Goal: Task Accomplishment & Management: Use online tool/utility

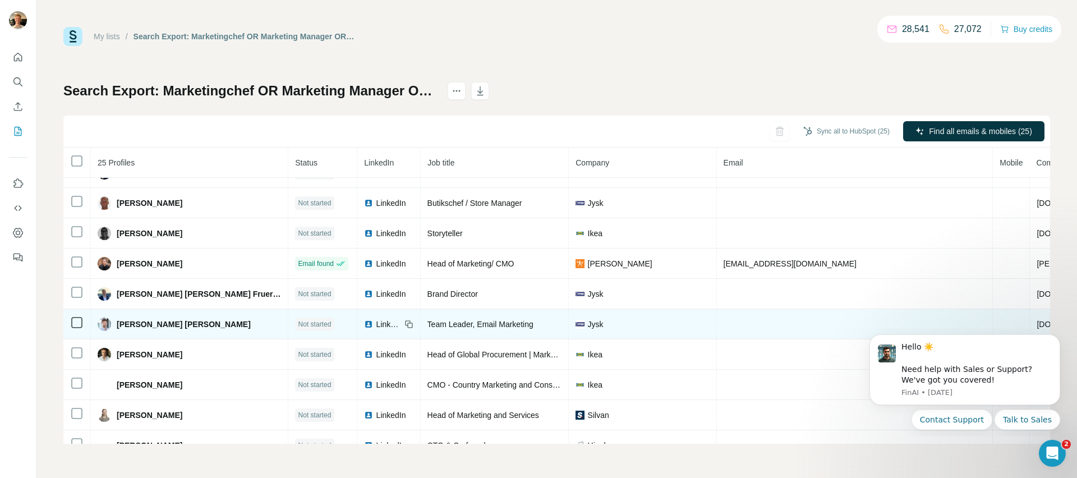
scroll to position [492, 0]
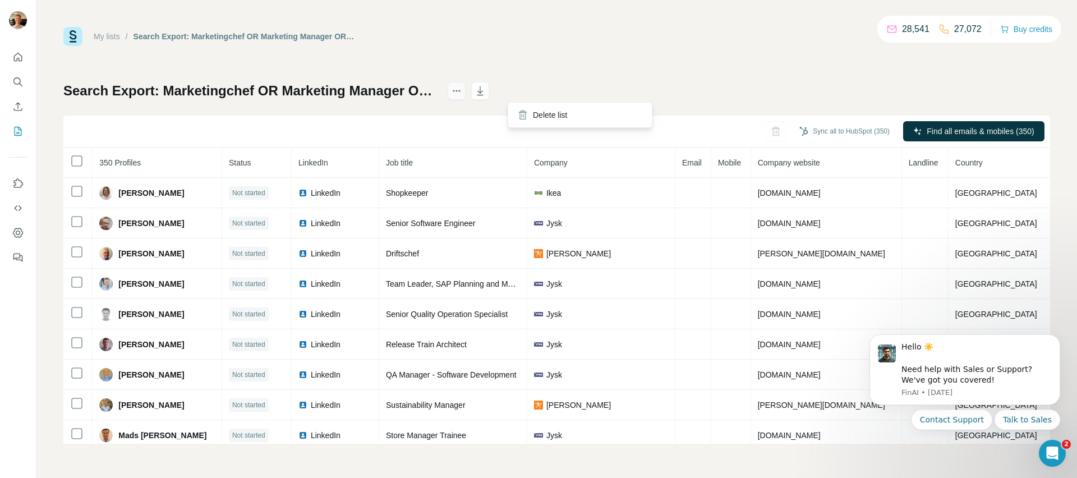
click at [462, 94] on icon "actions" at bounding box center [456, 90] width 11 height 11
click at [462, 92] on icon "actions" at bounding box center [456, 90] width 11 height 11
click at [412, 74] on div "My lists / Search Export: Marketingchef OR Marketing Manager OR Head of Marketi…" at bounding box center [556, 235] width 987 height 417
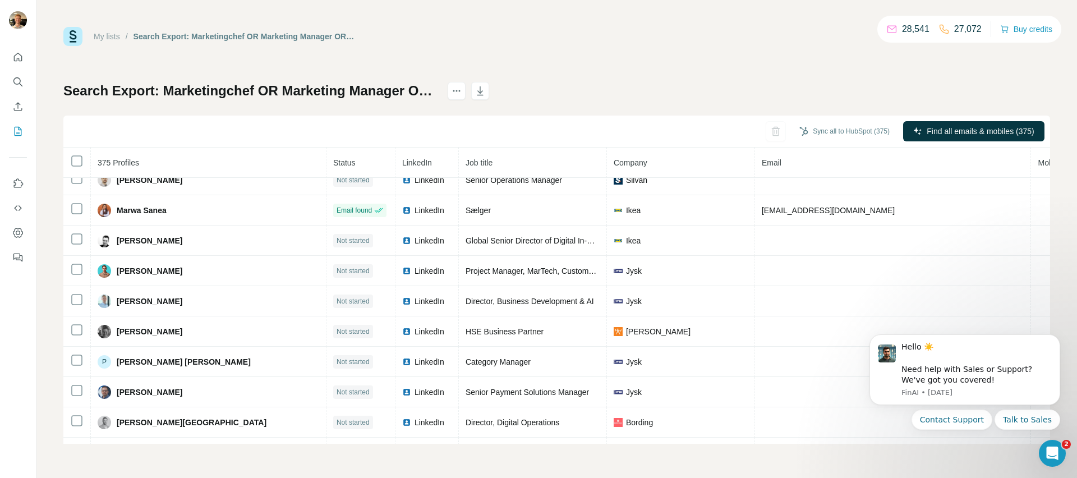
scroll to position [11104, 0]
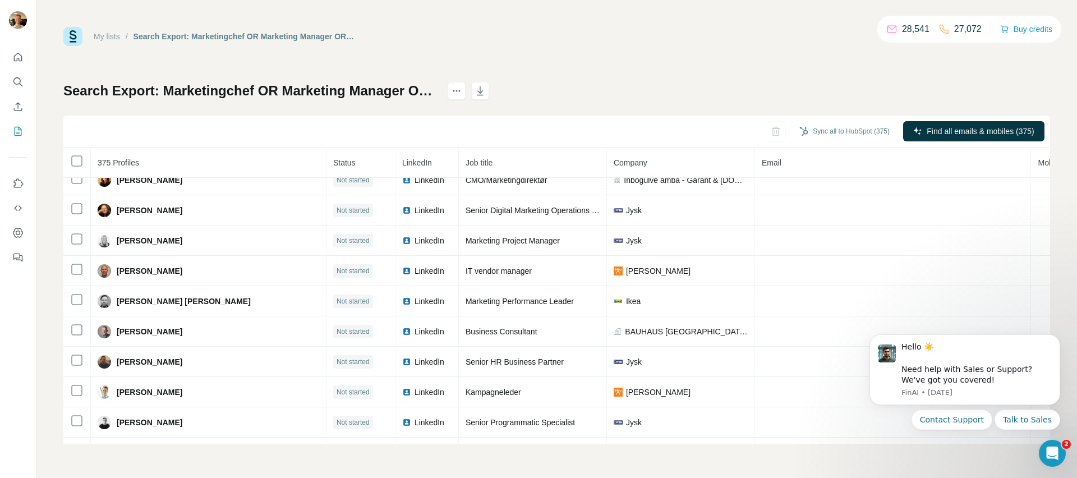
click at [19, 81] on icon "Search" at bounding box center [17, 81] width 11 height 11
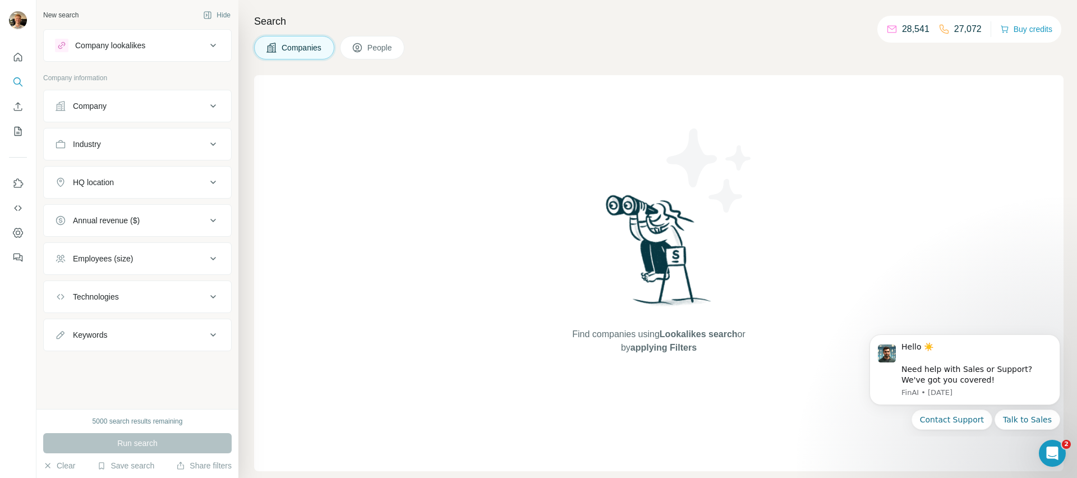
click at [117, 108] on div "Company" at bounding box center [131, 105] width 152 height 11
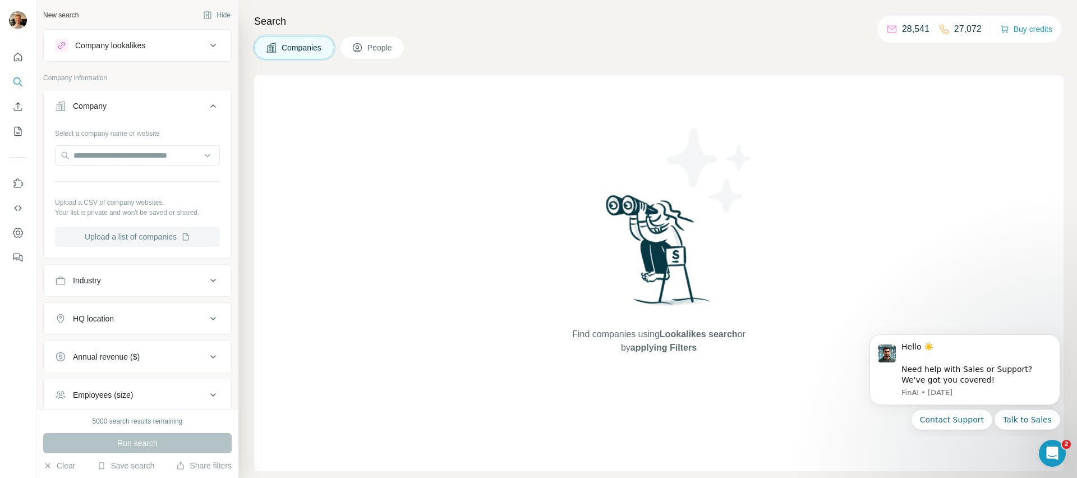
click at [173, 233] on button "Upload a list of companies" at bounding box center [137, 237] width 165 height 20
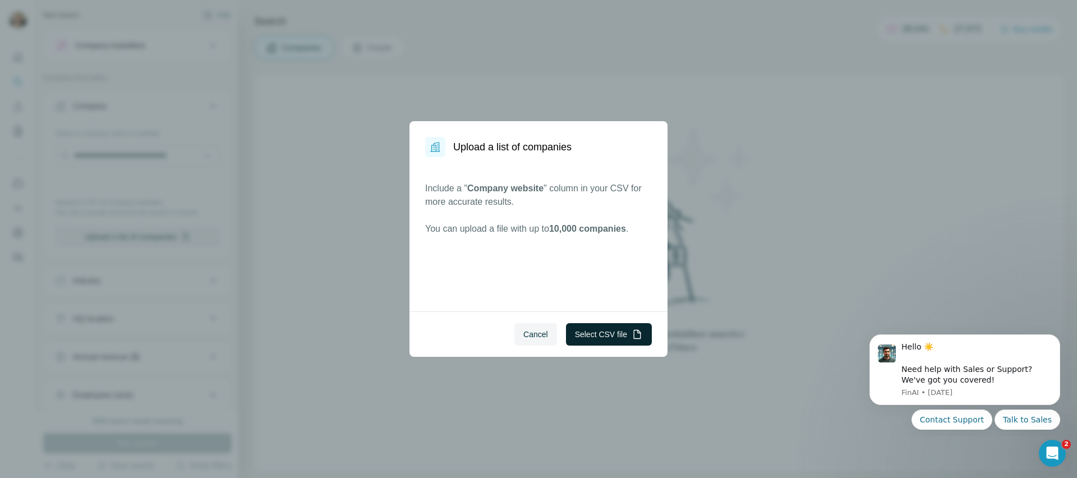
click at [613, 337] on button "Select CSV file" at bounding box center [609, 334] width 86 height 22
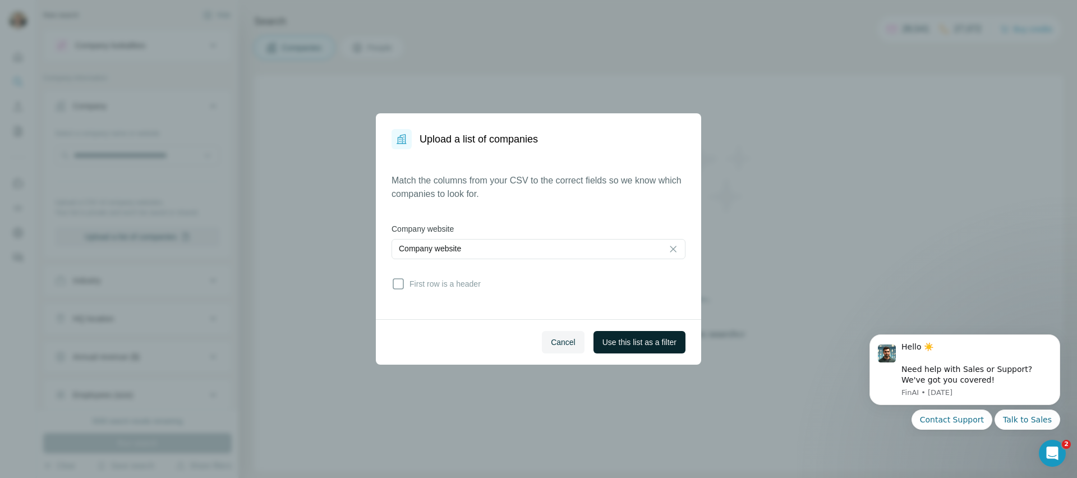
click at [626, 354] on div "Cancel Use this list as a filter" at bounding box center [538, 341] width 325 height 45
click at [622, 348] on button "Use this list as a filter" at bounding box center [640, 342] width 92 height 22
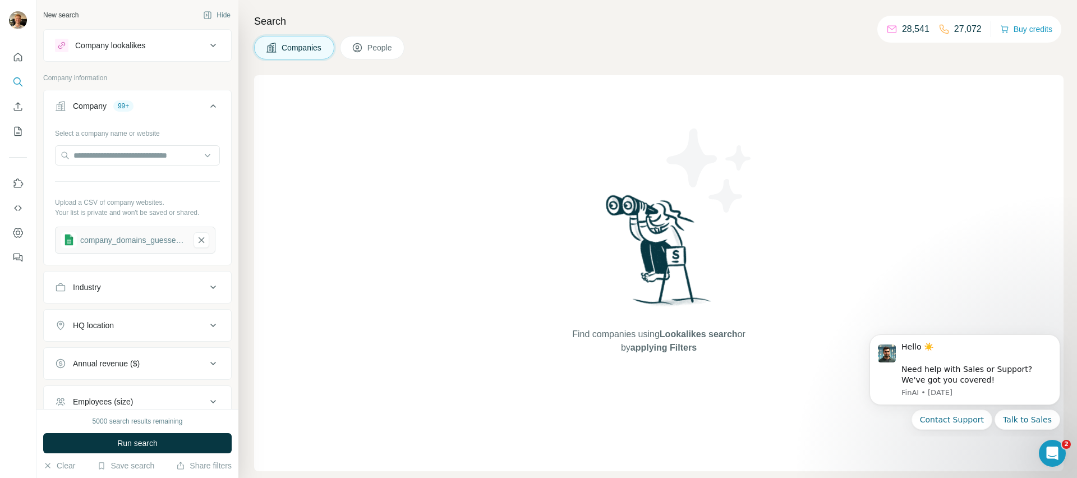
click at [105, 441] on button "Run search" at bounding box center [137, 443] width 189 height 20
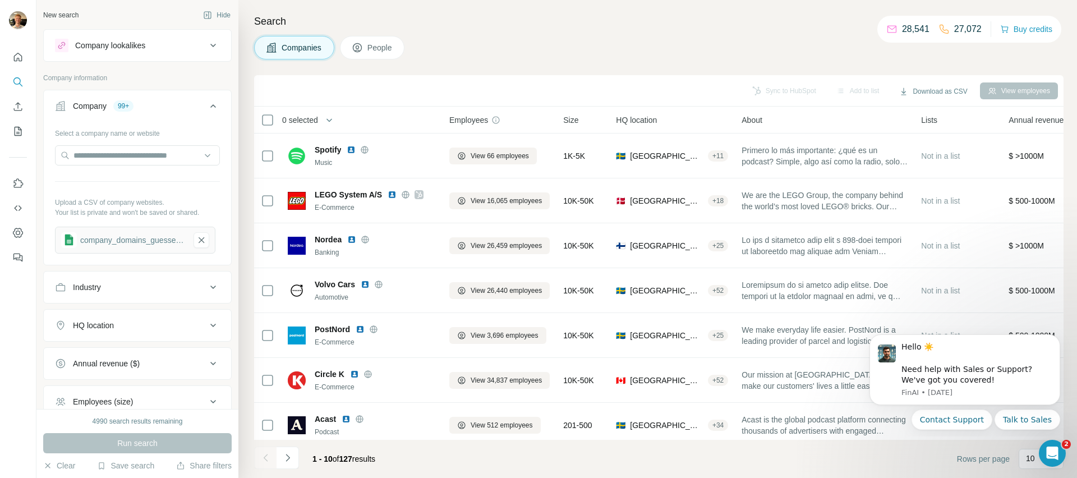
click at [130, 243] on div "company_domains_guesses (1)" at bounding box center [132, 240] width 105 height 11
click at [199, 241] on icon "button" at bounding box center [202, 240] width 6 height 6
click at [186, 233] on icon "button" at bounding box center [187, 234] width 3 height 3
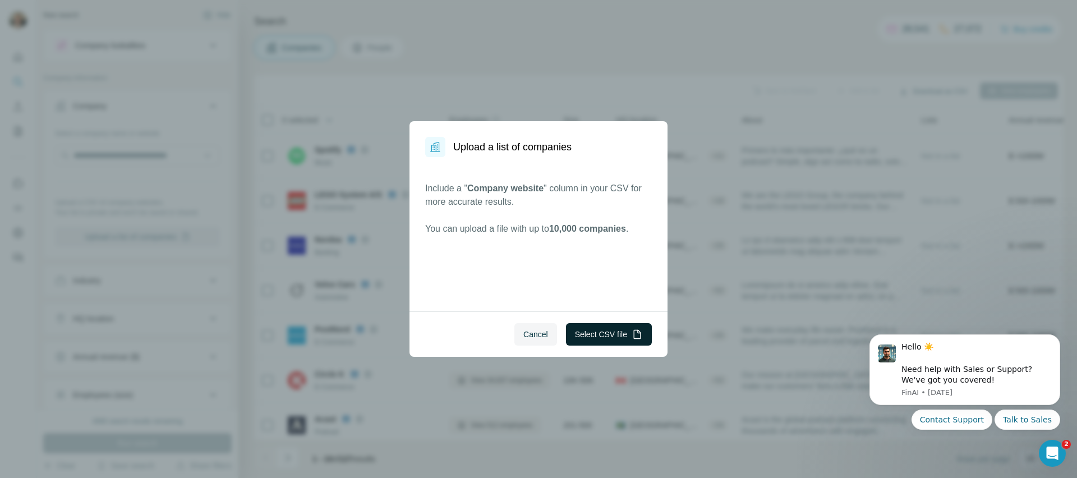
click at [613, 325] on button "Select CSV file" at bounding box center [609, 334] width 86 height 22
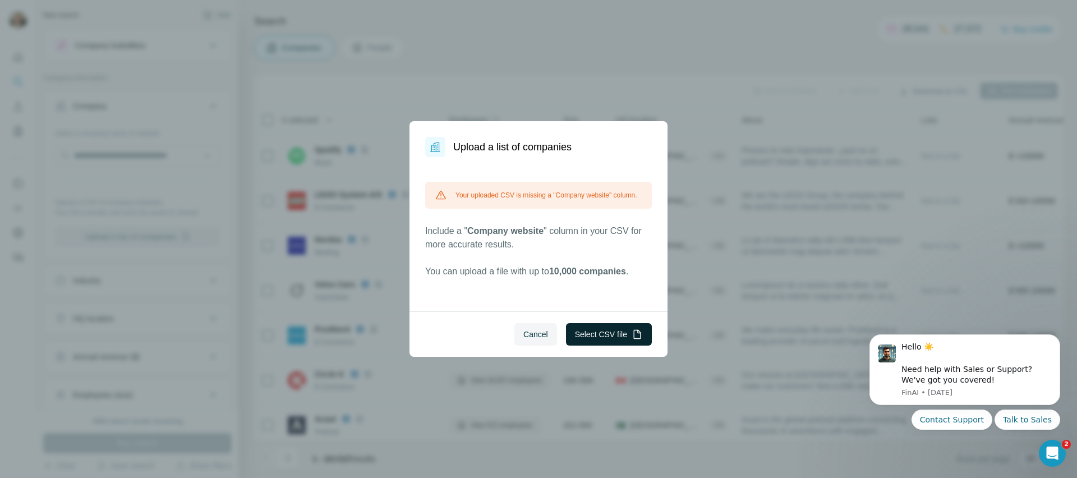
click at [612, 331] on button "Select CSV file" at bounding box center [609, 334] width 86 height 22
click at [599, 333] on button "Select CSV file" at bounding box center [609, 334] width 86 height 22
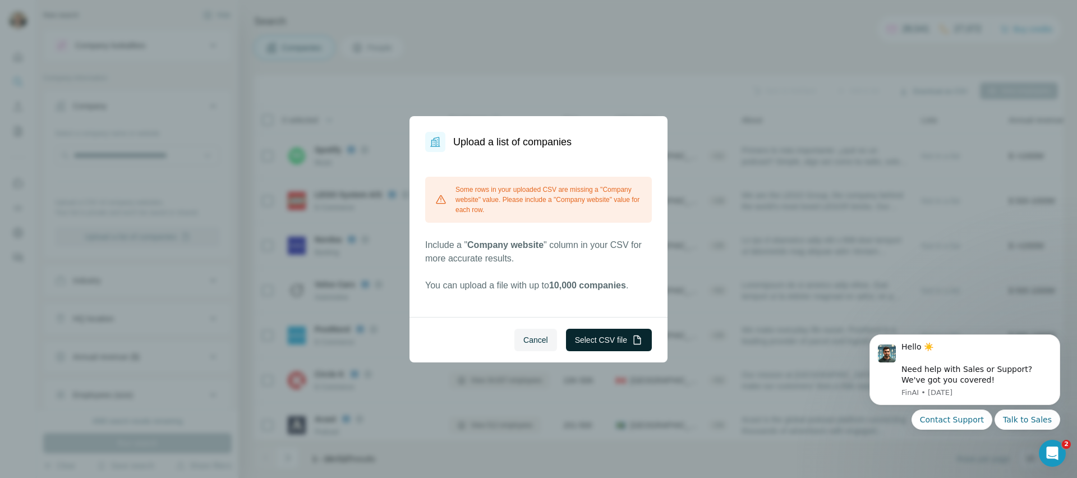
click at [611, 344] on button "Select CSV file" at bounding box center [609, 340] width 86 height 22
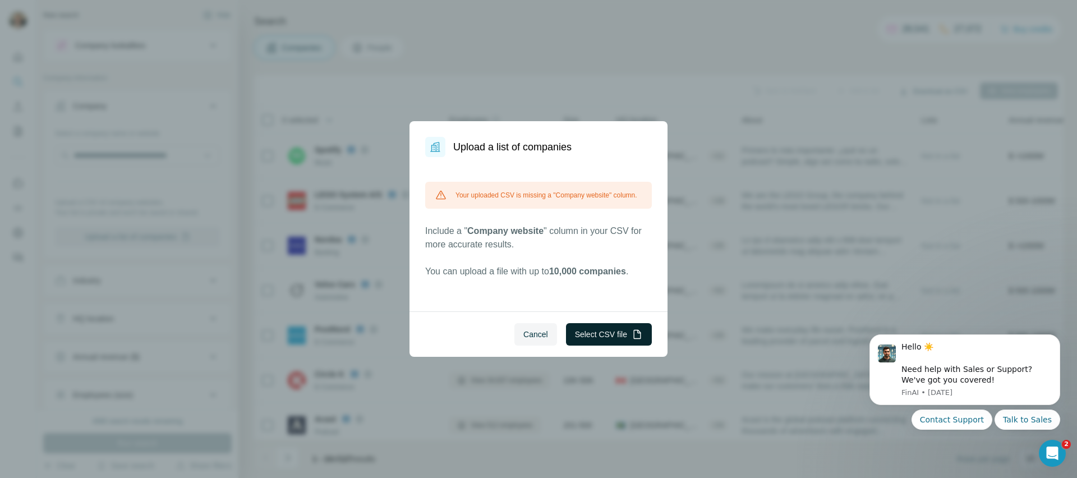
click at [624, 334] on button "Select CSV file" at bounding box center [609, 334] width 86 height 22
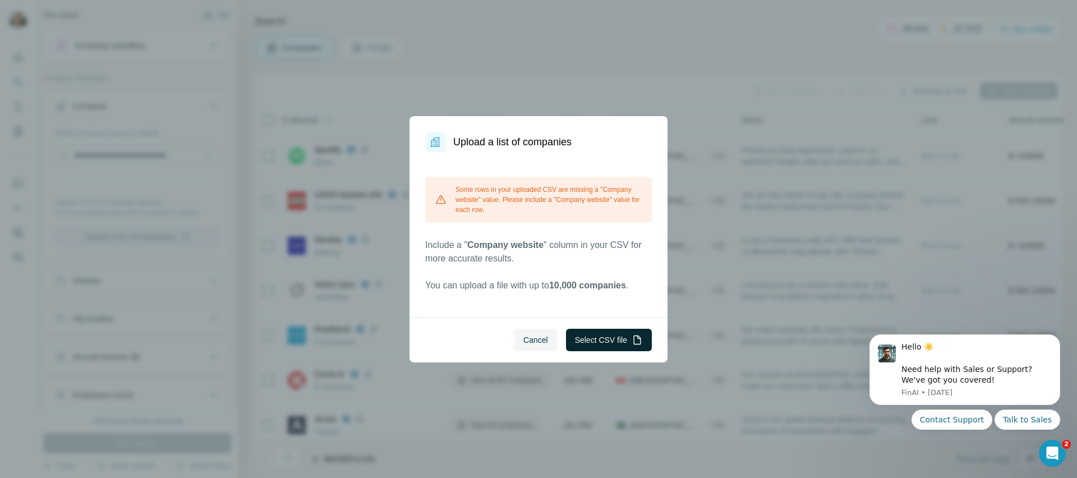
drag, startPoint x: 601, startPoint y: 328, endPoint x: 596, endPoint y: 340, distance: 12.8
click at [601, 329] on div "Cancel Select CSV file" at bounding box center [539, 339] width 258 height 45
click at [592, 342] on button "Select CSV file" at bounding box center [609, 340] width 86 height 22
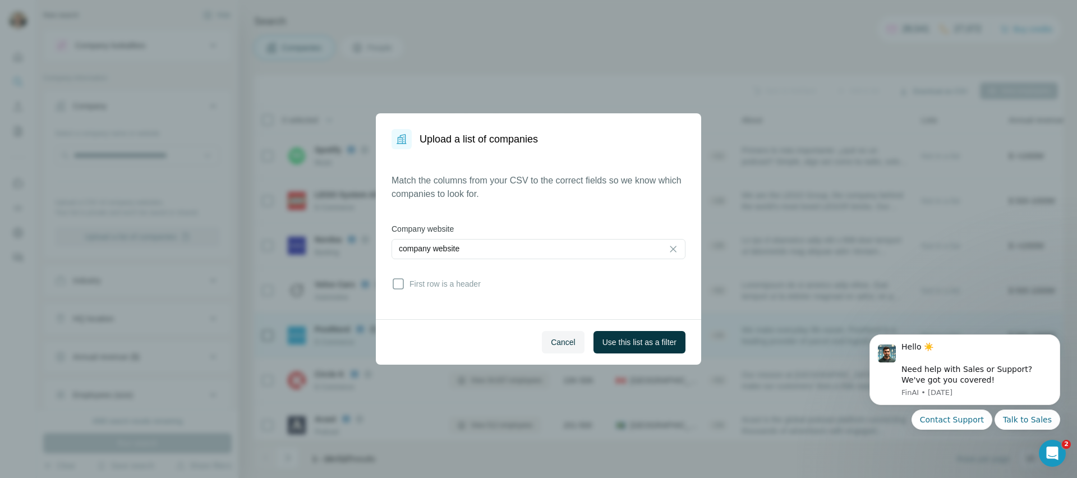
click at [636, 345] on span "Use this list as a filter" at bounding box center [640, 342] width 74 height 11
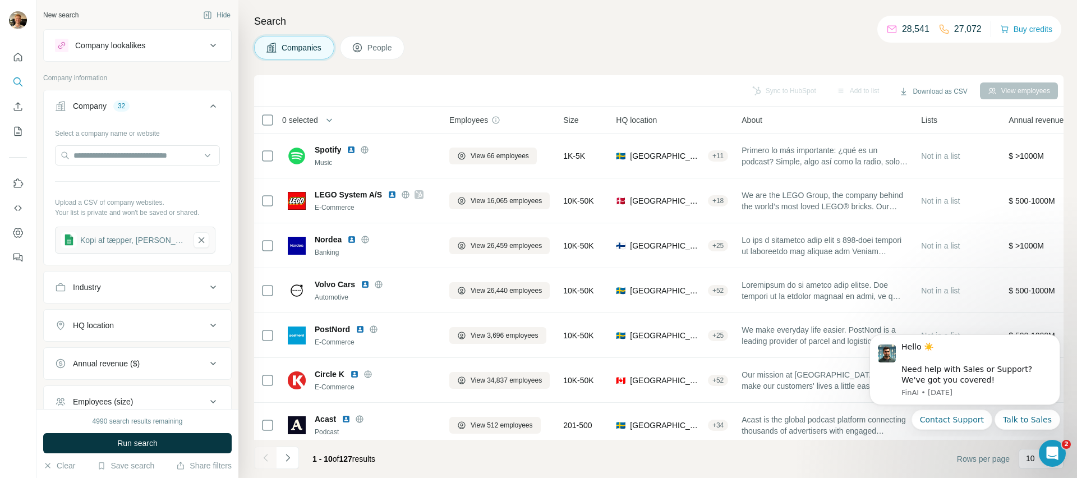
click at [170, 443] on button "Run search" at bounding box center [137, 443] width 189 height 20
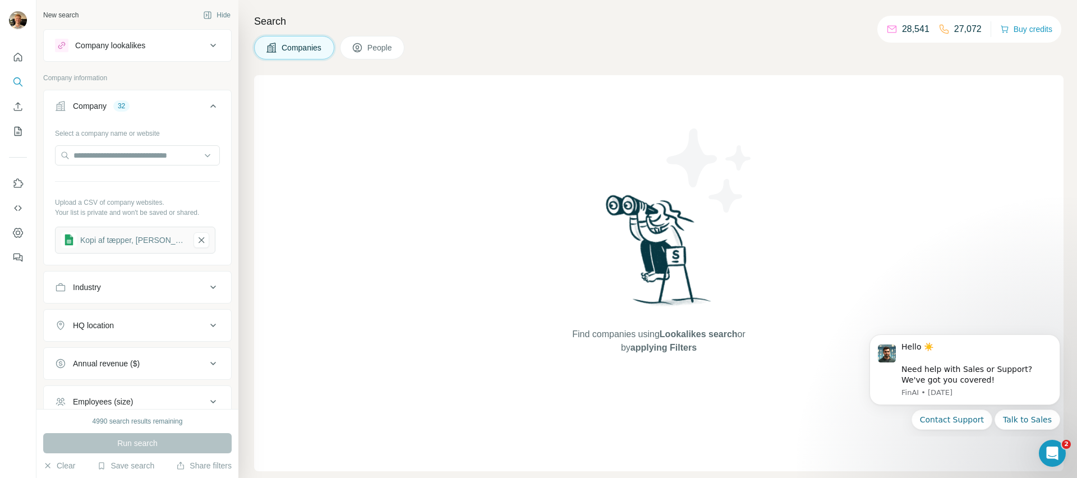
click at [120, 245] on div "Kopi af tæpper, [PERSON_NAME] [PERSON_NAME] - Ark1 (1)" at bounding box center [132, 240] width 105 height 11
click at [173, 446] on div "Run search" at bounding box center [137, 443] width 189 height 20
click at [172, 446] on div "Run search" at bounding box center [137, 443] width 189 height 20
click at [121, 242] on div "Kopi af tæpper, [PERSON_NAME] [PERSON_NAME] - Ark1 (1)" at bounding box center [132, 240] width 105 height 11
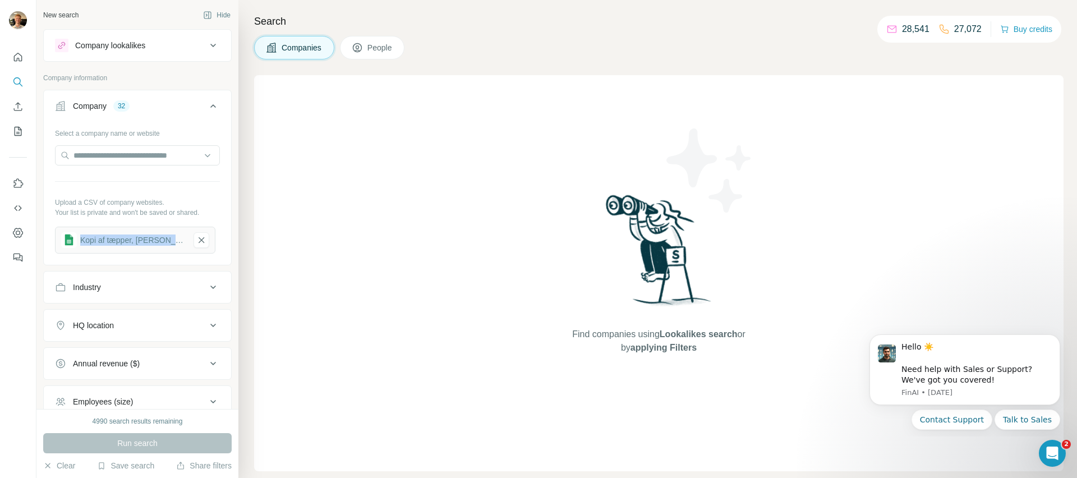
click at [121, 242] on div "Kopi af tæpper, [PERSON_NAME] [PERSON_NAME] - Ark1 (1)" at bounding box center [132, 240] width 105 height 11
click at [200, 240] on icon "button" at bounding box center [201, 240] width 10 height 11
click at [139, 237] on button "Upload a list of companies" at bounding box center [137, 237] width 165 height 20
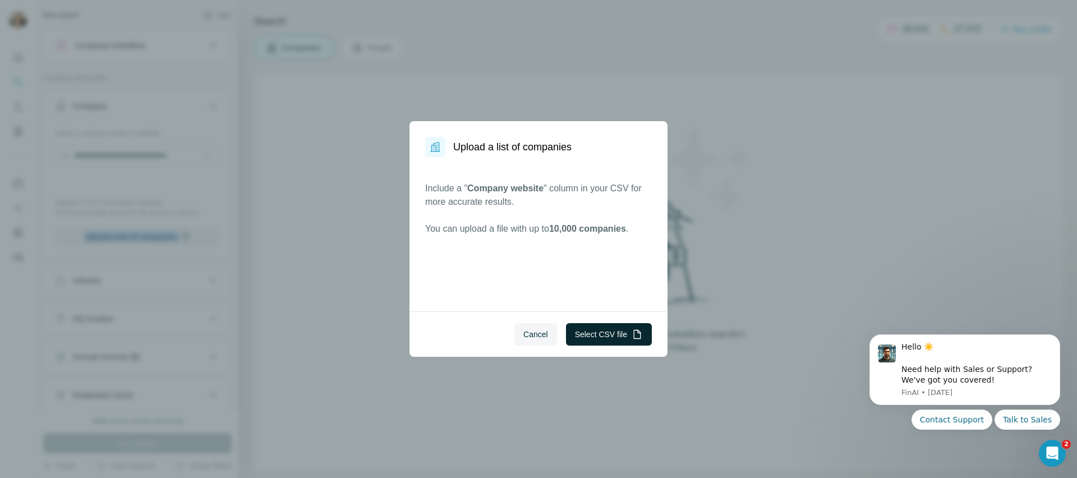
click at [578, 331] on button "Select CSV file" at bounding box center [609, 334] width 86 height 22
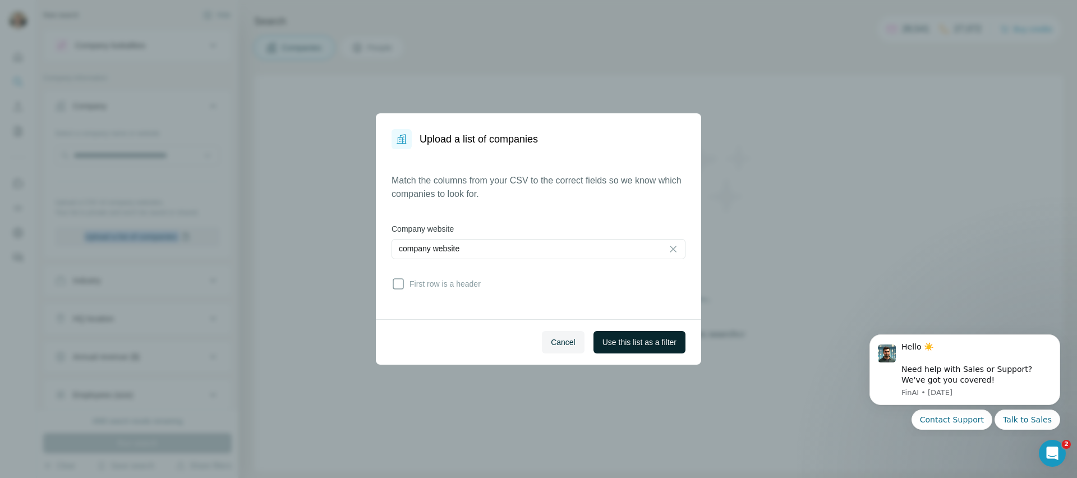
click at [646, 341] on span "Use this list as a filter" at bounding box center [640, 342] width 74 height 11
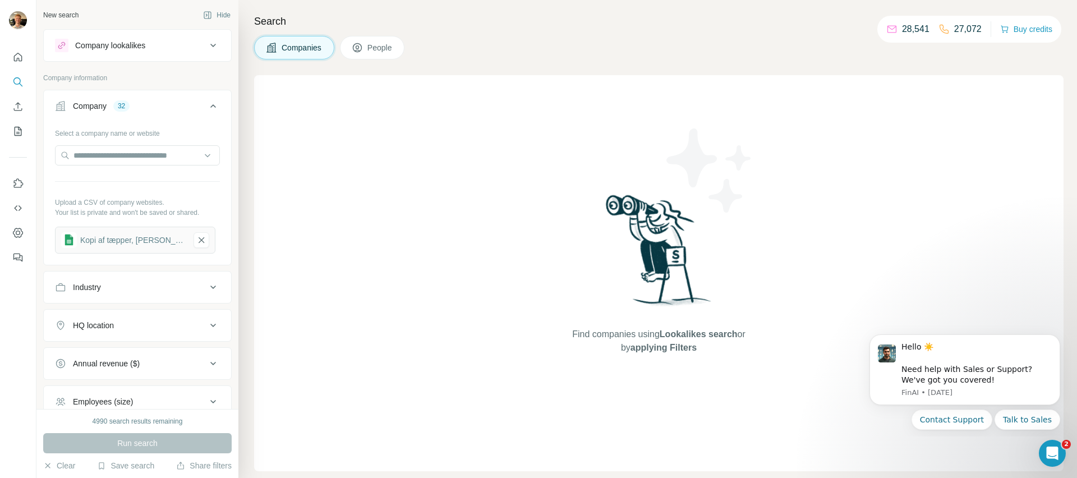
click at [352, 400] on div "Find companies using Lookalikes search or by applying Filters" at bounding box center [659, 273] width 810 height 396
click at [189, 446] on div "Run search" at bounding box center [137, 443] width 189 height 20
click at [190, 443] on div "Run search" at bounding box center [137, 443] width 189 height 20
click at [206, 113] on button "Company 32" at bounding box center [137, 108] width 187 height 31
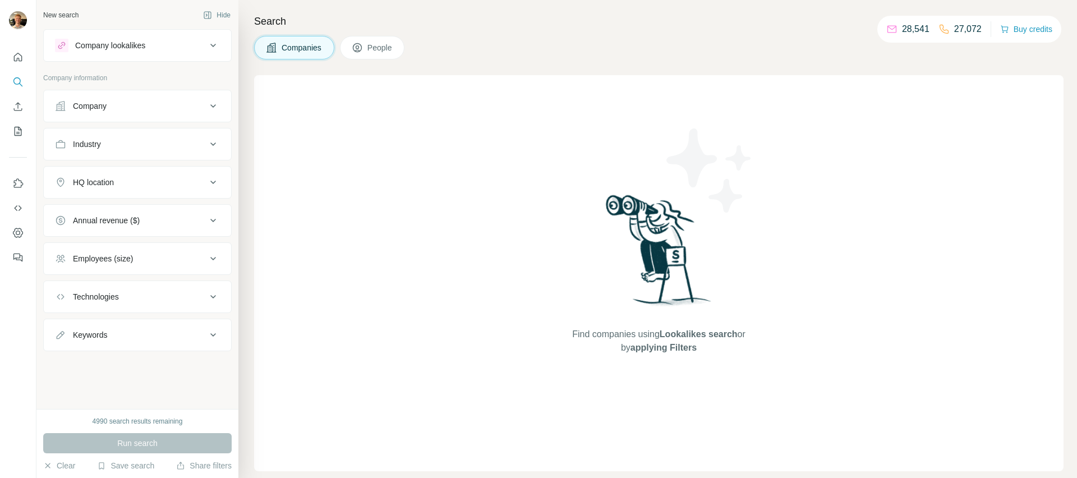
click at [210, 105] on icon at bounding box center [213, 105] width 13 height 13
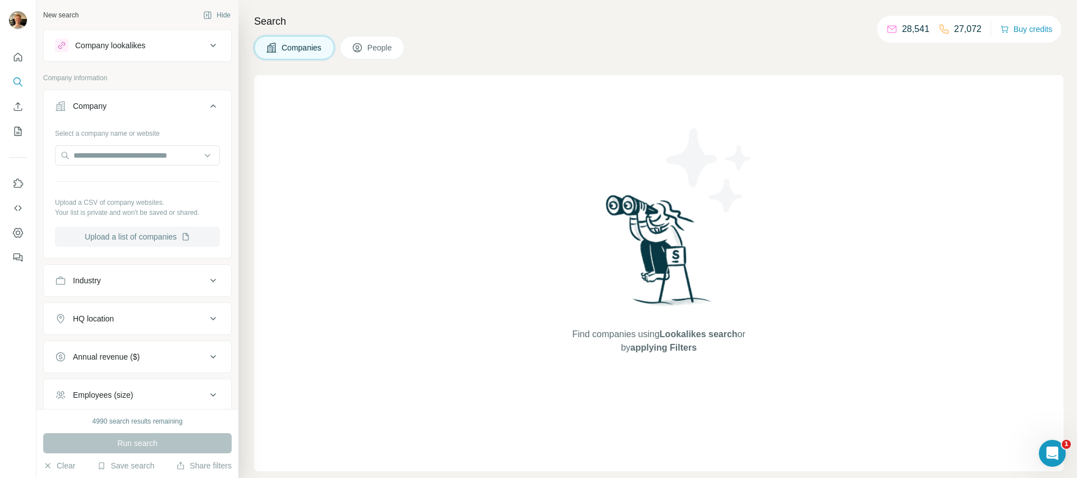
click at [157, 233] on button "Upload a list of companies" at bounding box center [137, 237] width 165 height 20
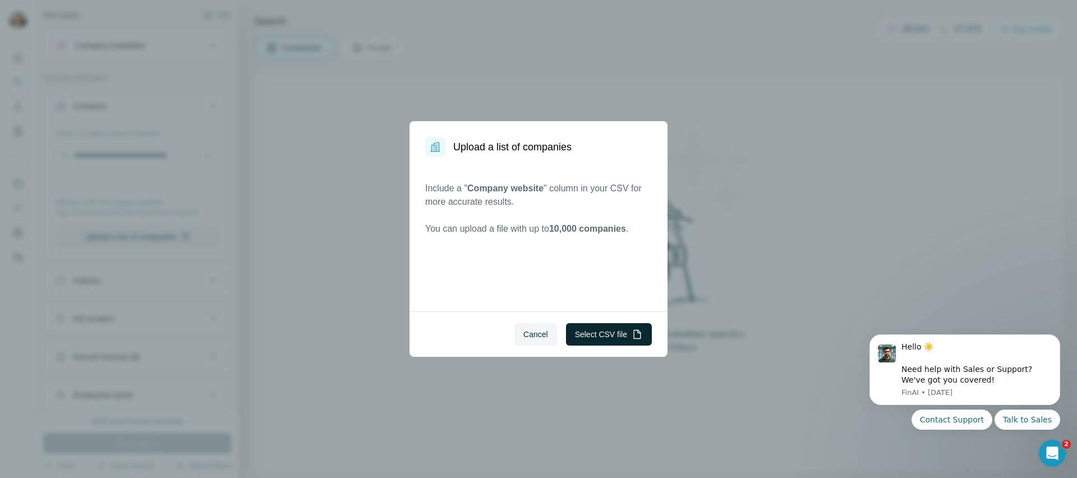
click at [641, 338] on icon "button" at bounding box center [637, 334] width 11 height 11
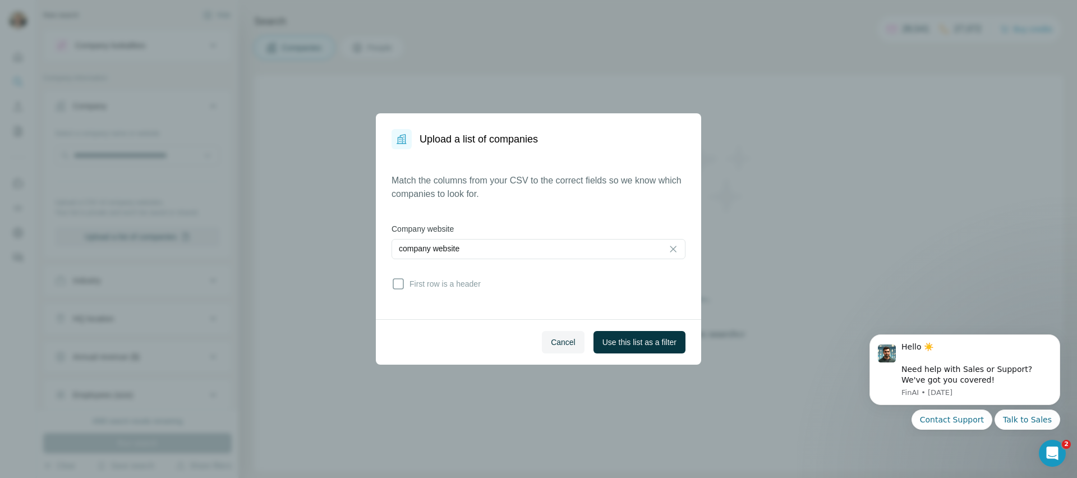
click at [646, 337] on span "Use this list as a filter" at bounding box center [640, 342] width 74 height 11
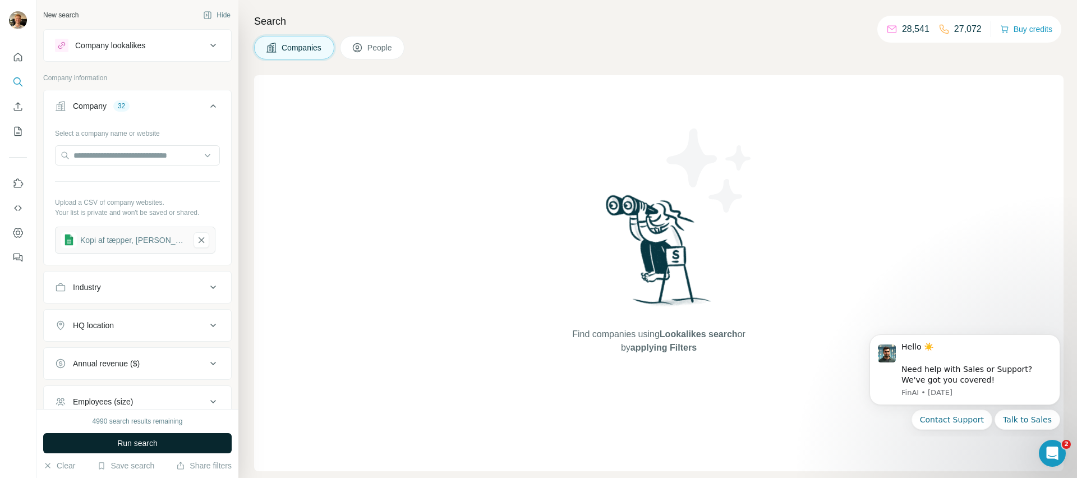
click at [154, 443] on span "Run search" at bounding box center [137, 443] width 40 height 11
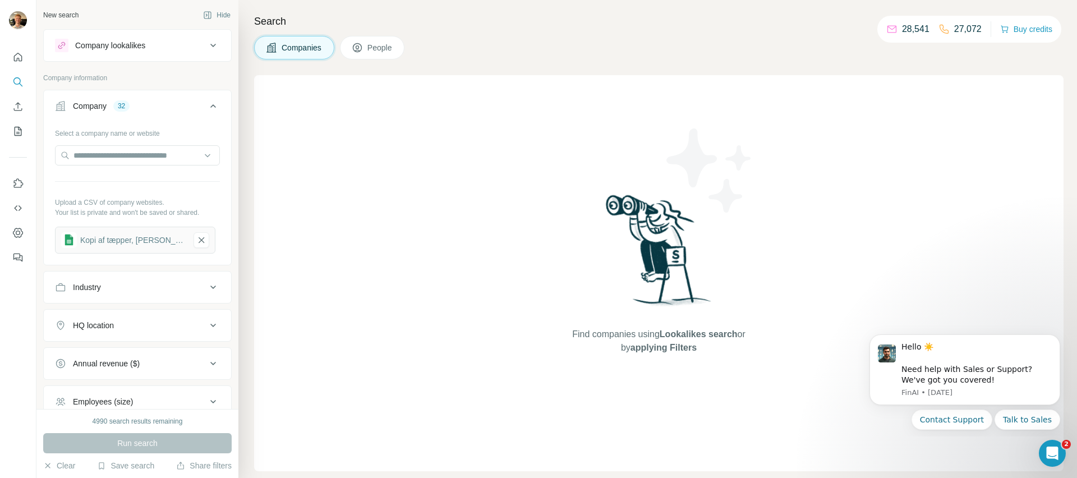
click at [121, 101] on div "32" at bounding box center [121, 106] width 16 height 10
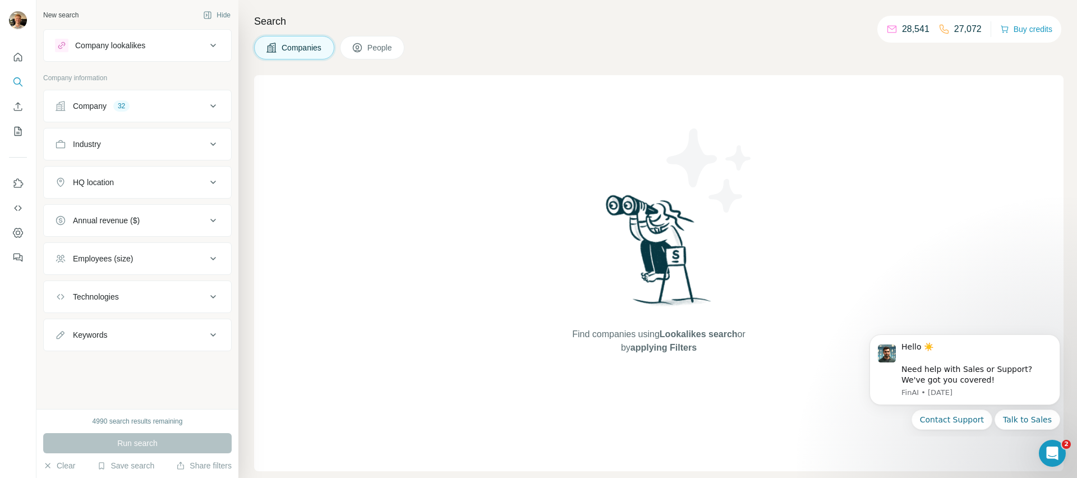
click at [158, 110] on div "Company 32" at bounding box center [131, 105] width 152 height 11
